Goal: Information Seeking & Learning: Learn about a topic

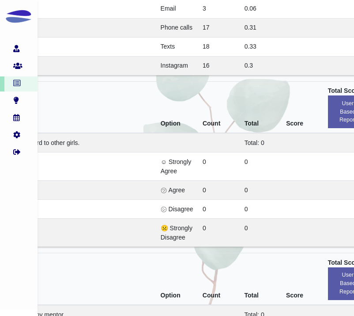
scroll to position [4315, 117]
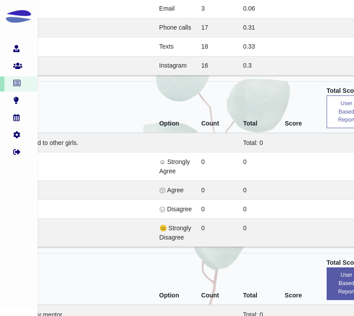
click at [338, 122] on button "user based report" at bounding box center [347, 111] width 40 height 33
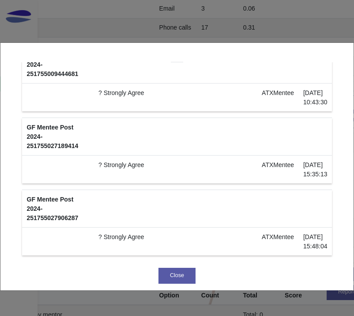
scroll to position [1594, 0]
click at [178, 274] on button "Close" at bounding box center [178, 276] width 38 height 16
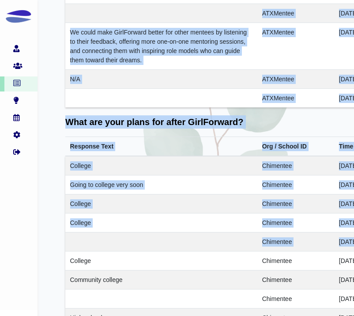
scroll to position [804, 0]
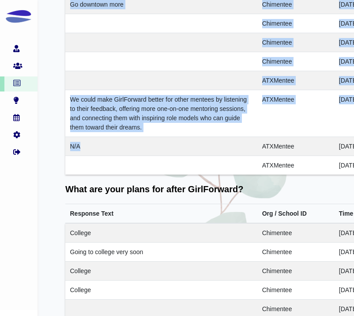
drag, startPoint x: 71, startPoint y: 114, endPoint x: 113, endPoint y: 137, distance: 48.0
copy tbody "Lore ips dolors am co Adipiscin 0001-73-21 99:56:16 Elit seddoe te incididu Utl…"
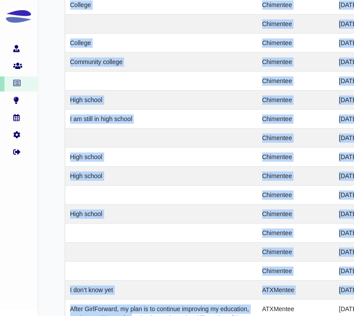
scroll to position [1225, 0]
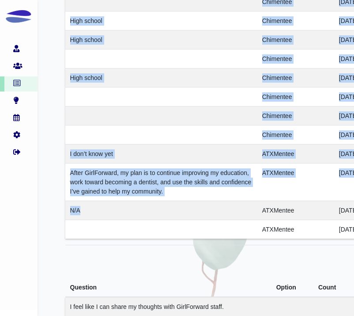
drag, startPoint x: 69, startPoint y: 124, endPoint x: 128, endPoint y: 206, distance: 101.5
click at [128, 206] on tbody "College Chimentee [DATE] 14:07:23 Going to college very soon Chimentee [DATE] 1…" at bounding box center [276, 20] width 423 height 436
copy tbody "College Chimentee [DATE] 14:07:23 Going to college very soon Chimentee [DATE] 1…"
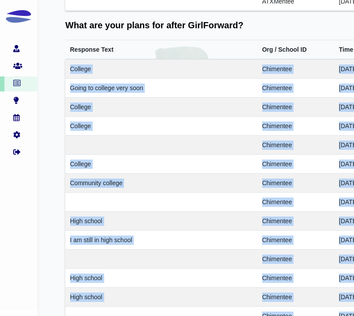
scroll to position [966, 0]
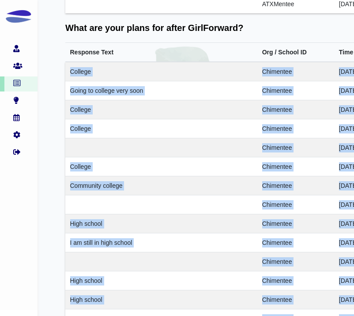
click at [191, 142] on td at bounding box center [161, 147] width 192 height 19
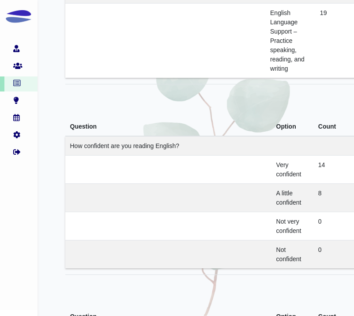
scroll to position [3915, 0]
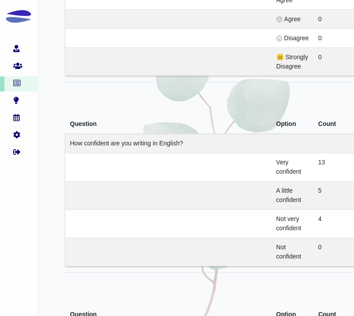
click at [167, 125] on th "Question" at bounding box center [168, 108] width 206 height 52
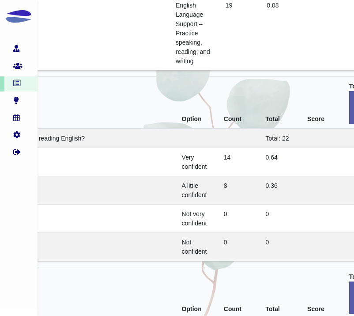
scroll to position [1537, 94]
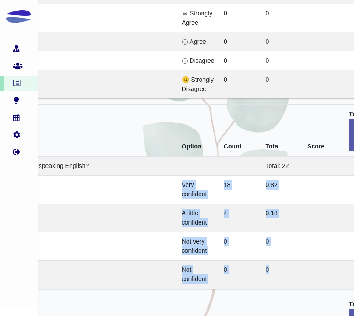
drag, startPoint x: 183, startPoint y: 176, endPoint x: 287, endPoint y: 272, distance: 141.6
click at [287, 272] on tbody "How confident are you speaking English? Total: 22 Very confident 18 0.82 A litt…" at bounding box center [182, 222] width 423 height 132
copy tbody "Very confident 18 0.82 A little confident 4 0.18 Not very confident 0 0 Not con…"
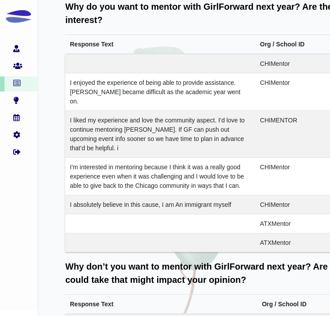
scroll to position [1365, 0]
